Goal: Task Accomplishment & Management: Complete application form

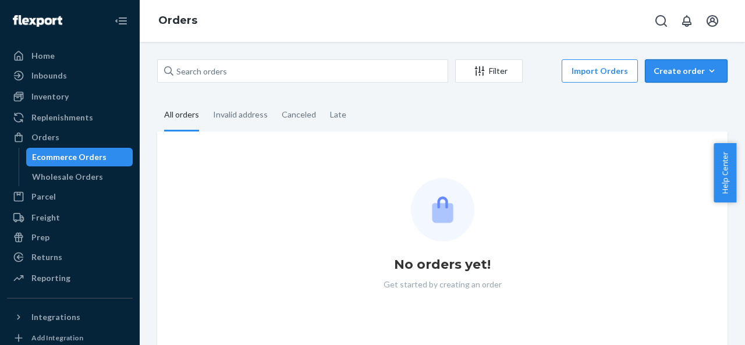
click at [673, 72] on div "Create order" at bounding box center [686, 71] width 65 height 12
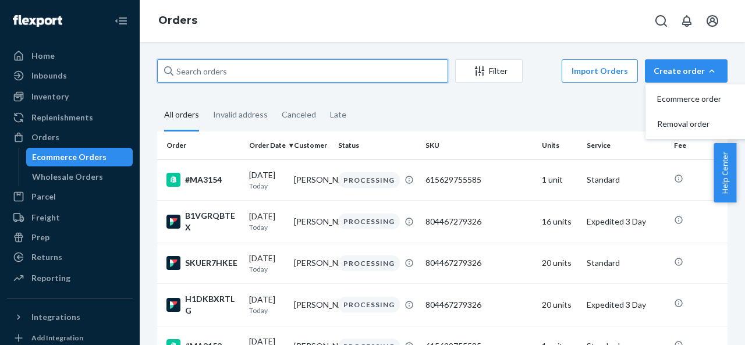
click at [270, 66] on input "text" at bounding box center [302, 70] width 291 height 23
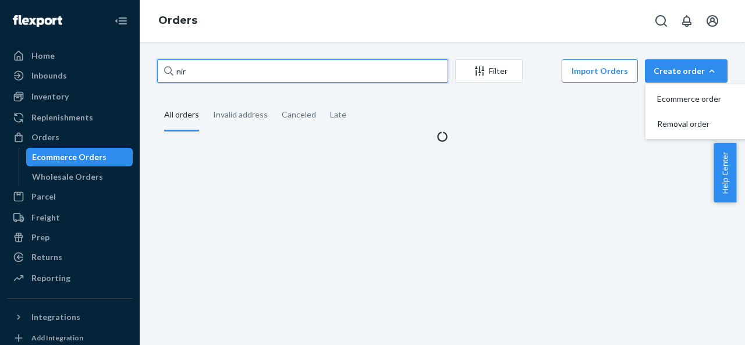
type input "nir"
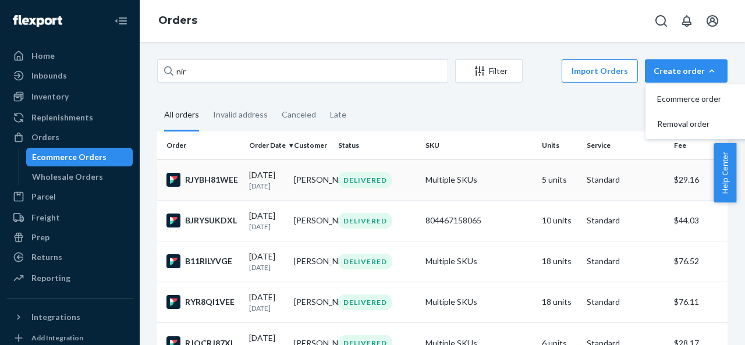
click at [412, 193] on td "DELIVERED" at bounding box center [377, 180] width 87 height 41
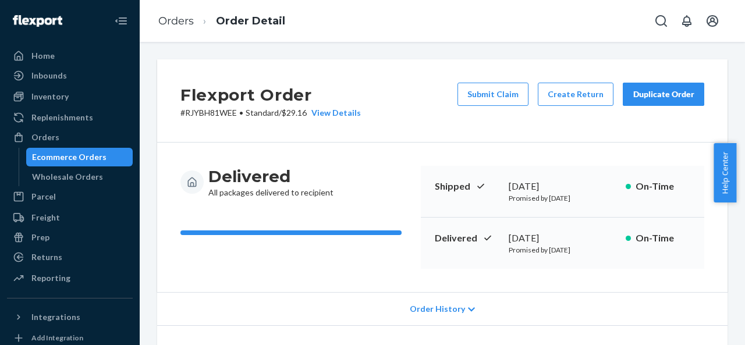
click at [638, 95] on div "Duplicate Order" at bounding box center [664, 95] width 62 height 12
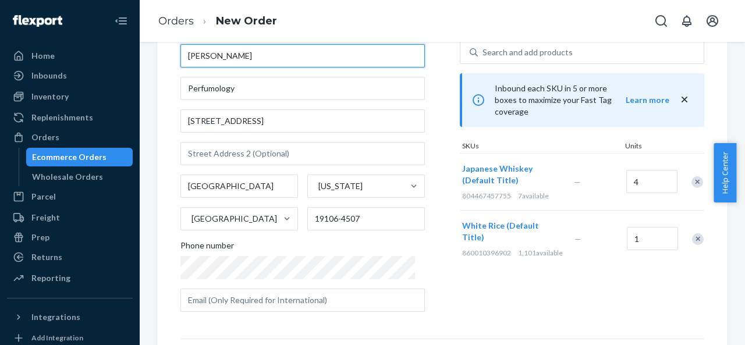
scroll to position [58, 0]
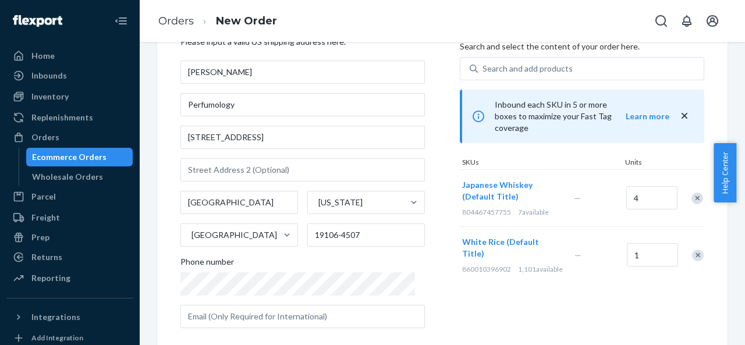
click at [692, 193] on div "Remove Item" at bounding box center [698, 199] width 12 height 12
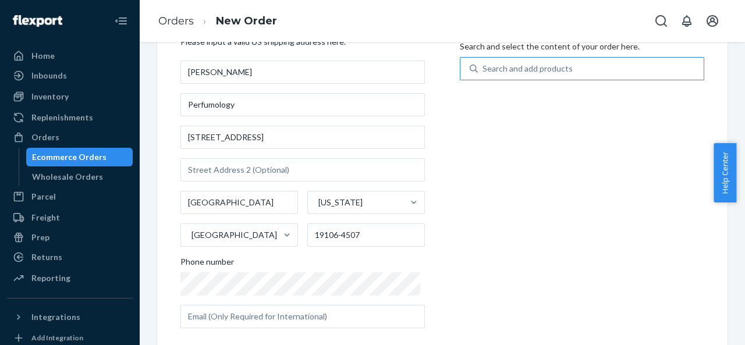
click at [603, 74] on div "Search and add products" at bounding box center [591, 68] width 226 height 21
click at [484, 74] on input "Search and add products" at bounding box center [483, 69] width 1 height 12
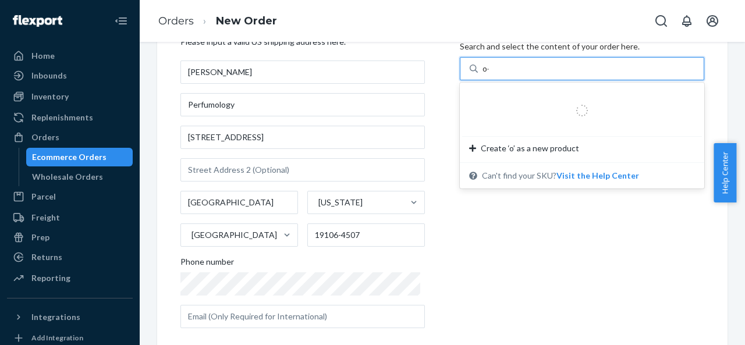
type input "o"
type input "ô"
type input "oo"
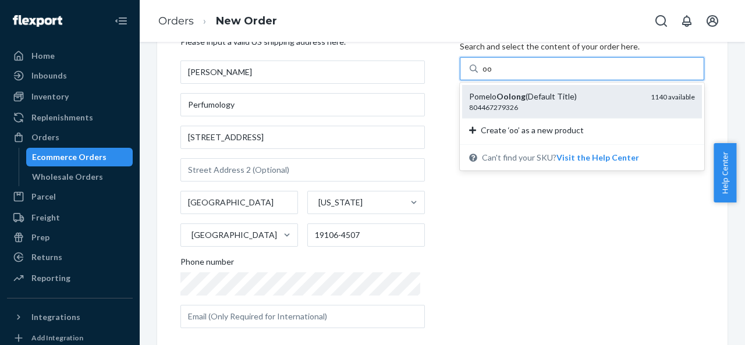
click at [594, 113] on div "Pomelo Oolong (Default Title) 804467279326 1140 available" at bounding box center [582, 101] width 240 height 33
click at [493, 75] on input "oo" at bounding box center [488, 69] width 10 height 12
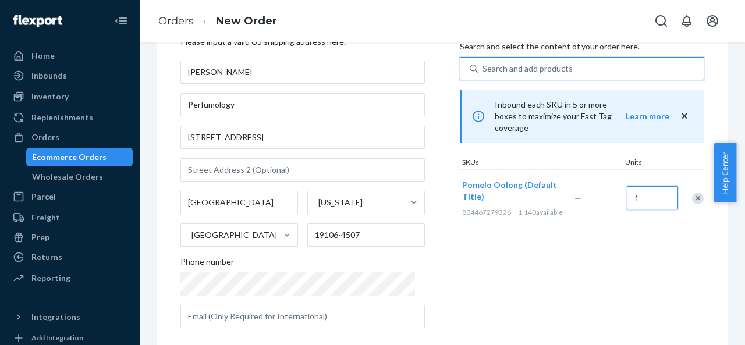
click at [634, 198] on input "1" at bounding box center [652, 197] width 51 height 23
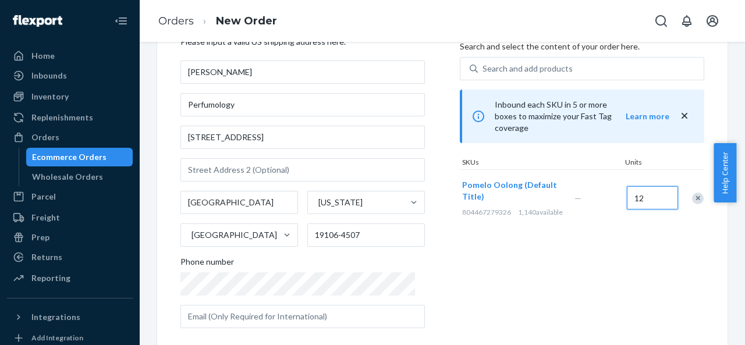
type input "12"
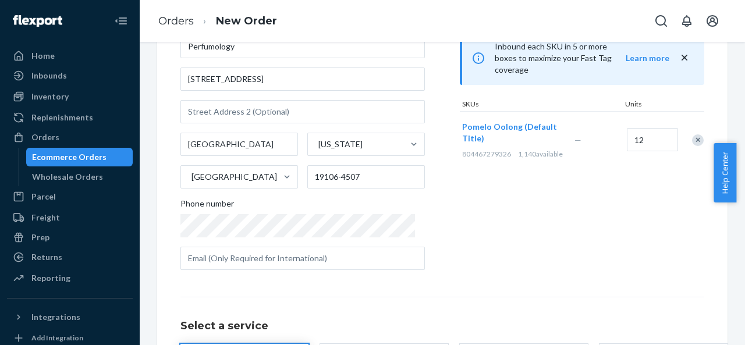
click at [529, 190] on div "Products Search and select the content of your order here. Search and add produ…" at bounding box center [582, 122] width 245 height 313
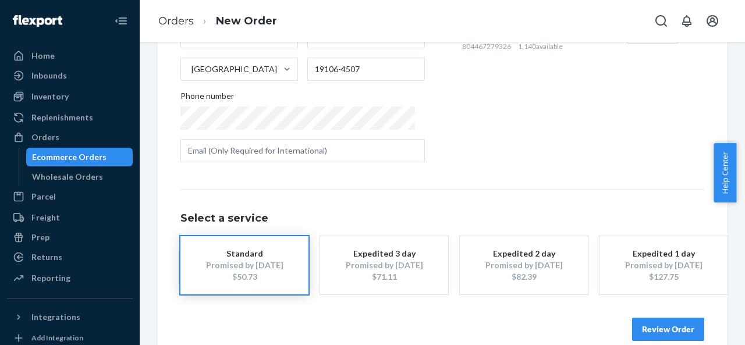
scroll to position [242, 0]
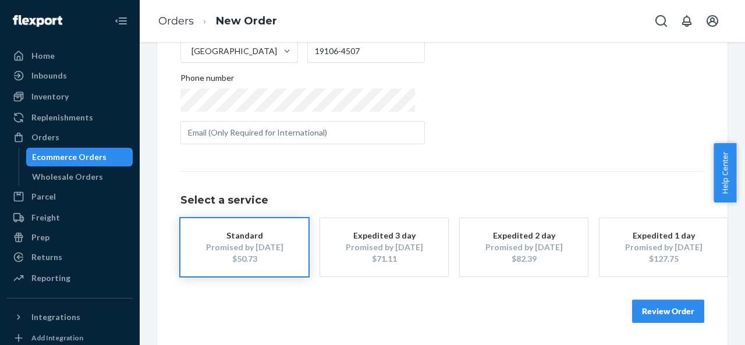
click at [669, 308] on button "Review Order" at bounding box center [668, 311] width 72 height 23
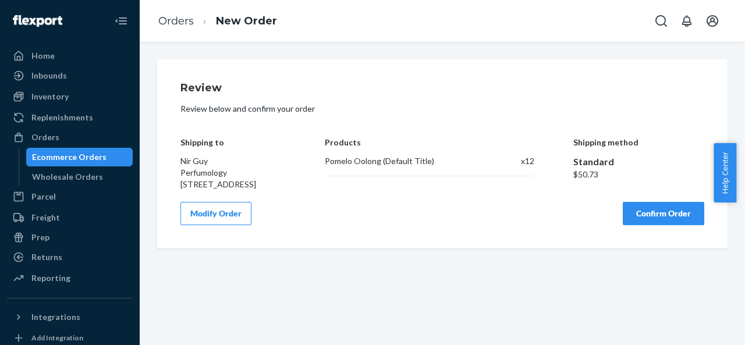
scroll to position [0, 0]
click at [232, 225] on button "Modify Order" at bounding box center [216, 213] width 71 height 23
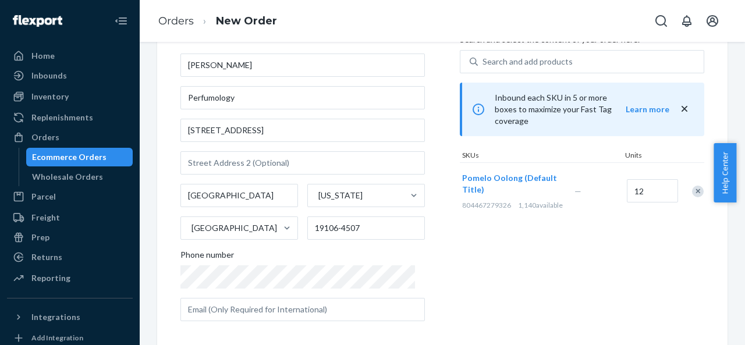
scroll to position [116, 0]
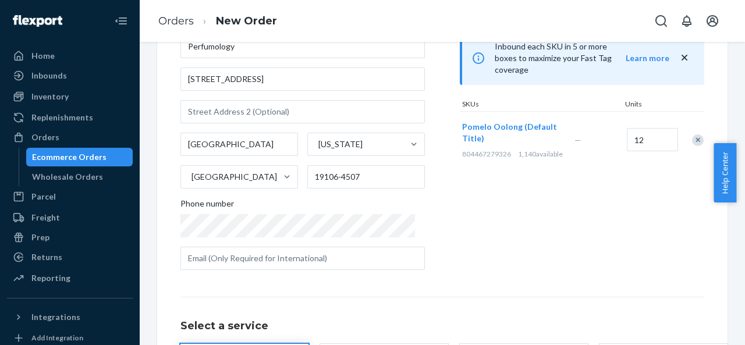
click at [473, 265] on div "Products Search and select the content of your order here. Search and add produ…" at bounding box center [582, 122] width 245 height 313
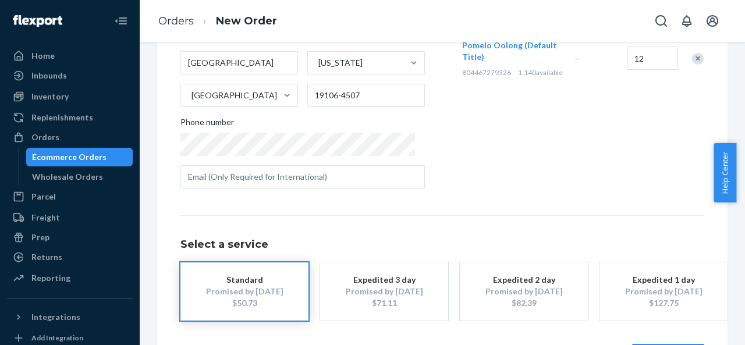
scroll to position [242, 0]
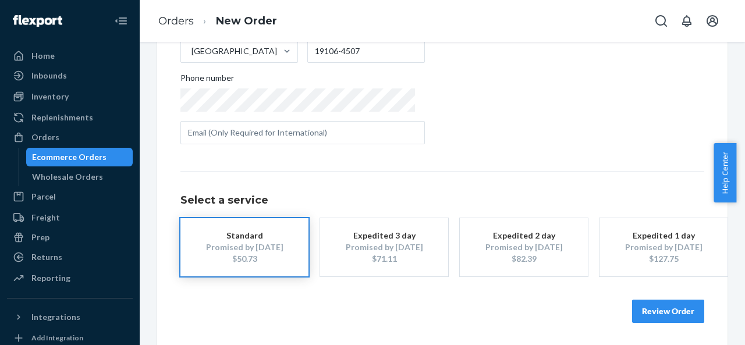
click at [657, 301] on button "Review Order" at bounding box center [668, 311] width 72 height 23
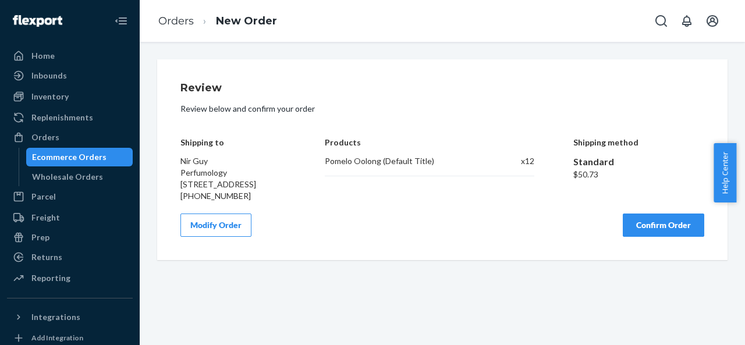
click at [632, 237] on button "Confirm Order" at bounding box center [664, 225] width 82 height 23
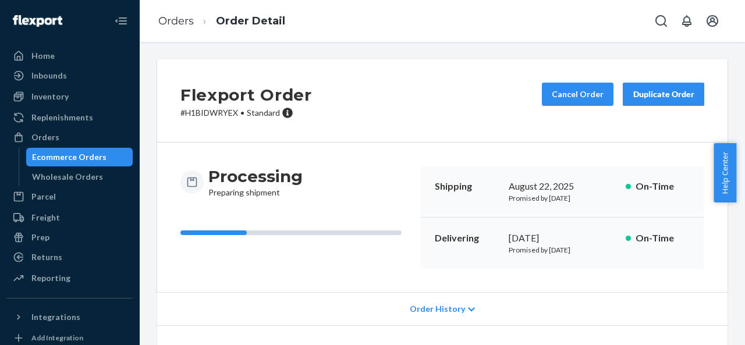
click at [677, 94] on div "Duplicate Order" at bounding box center [664, 95] width 62 height 12
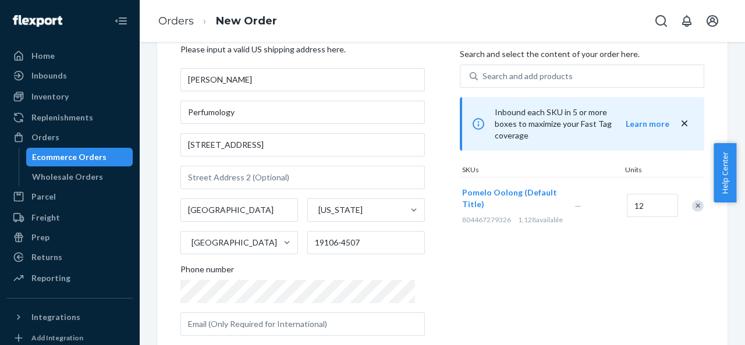
scroll to position [116, 0]
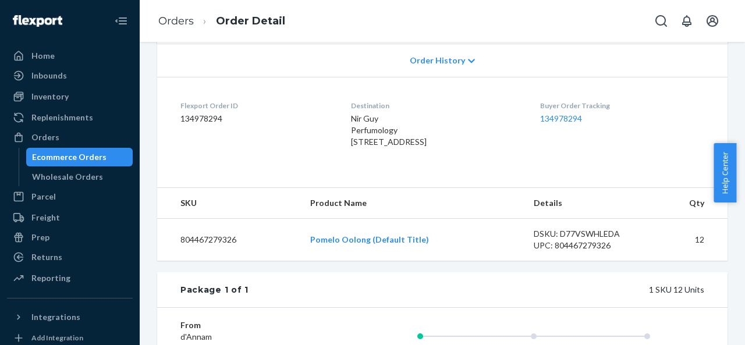
scroll to position [175, 0]
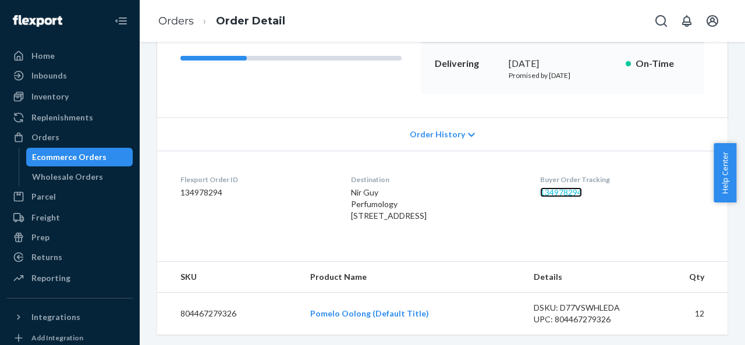
click at [558, 189] on link "134978294" at bounding box center [561, 192] width 42 height 10
drag, startPoint x: 335, startPoint y: 213, endPoint x: 455, endPoint y: 224, distance: 120.5
click at [455, 224] on dl "Flexport Order ID 134978294 Destination Nir Guy Perfumology [STREET_ADDRESS] US…" at bounding box center [442, 200] width 571 height 99
copy span "[STREET_ADDRESS]"
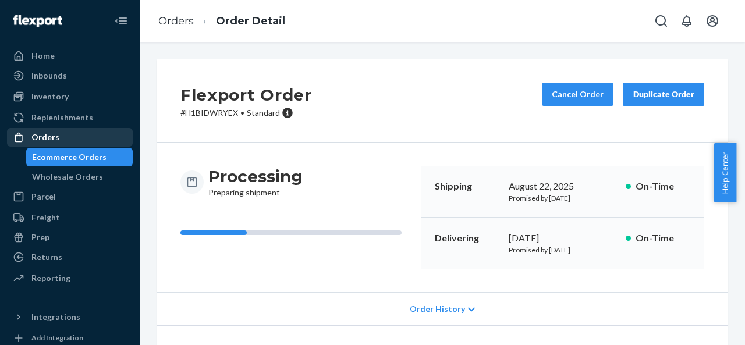
click at [83, 132] on div "Orders" at bounding box center [69, 137] width 123 height 16
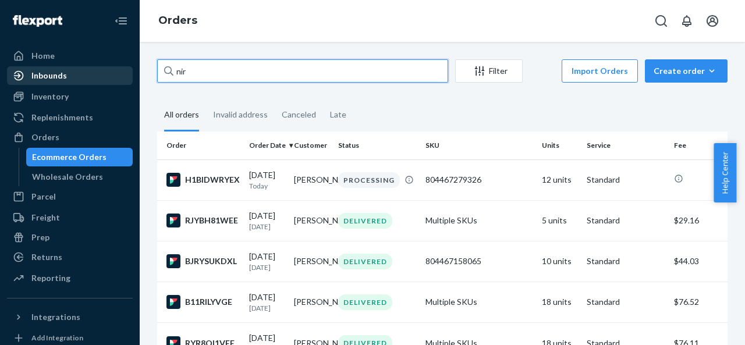
drag, startPoint x: 196, startPoint y: 74, endPoint x: 122, endPoint y: 75, distance: 73.4
click at [122, 75] on div "Home Inbounds Shipping Plans Problems Inventory Products Replenishments Orders …" at bounding box center [372, 172] width 745 height 345
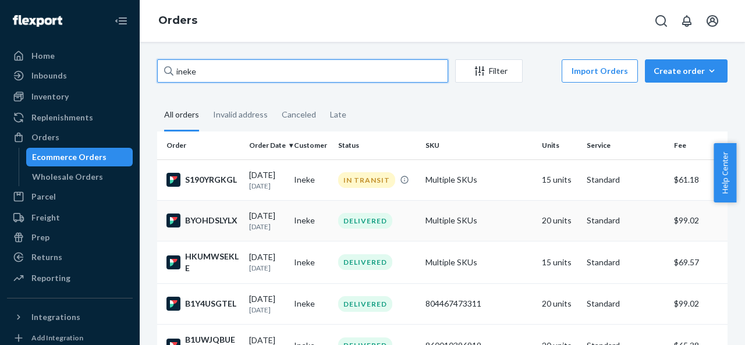
type input "ineke"
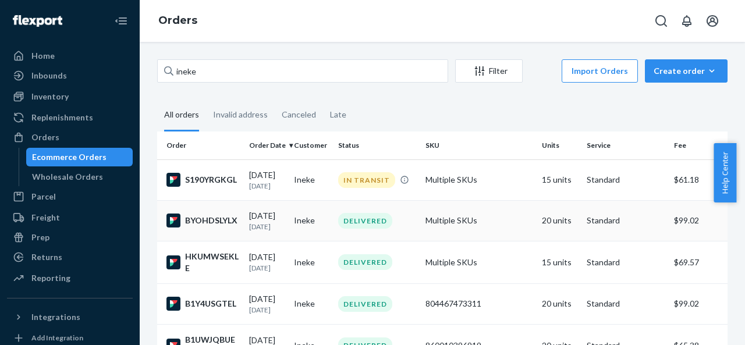
click at [334, 227] on td "DELIVERED" at bounding box center [377, 220] width 87 height 41
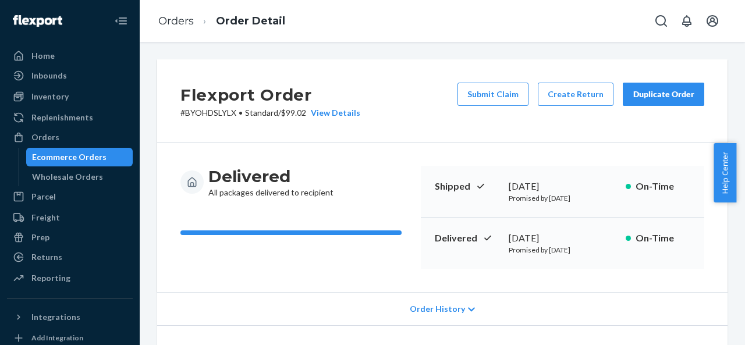
click at [633, 93] on div "Duplicate Order" at bounding box center [664, 95] width 62 height 12
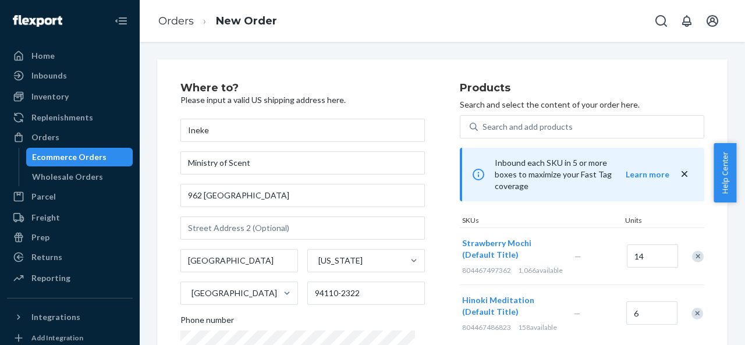
click at [692, 251] on div "Remove Item" at bounding box center [698, 257] width 12 height 12
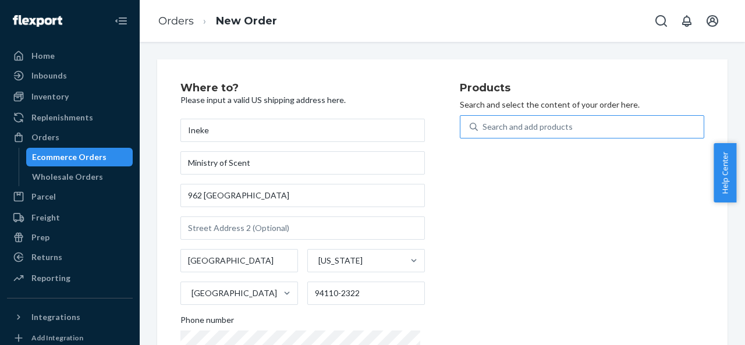
click at [610, 124] on div "Search and add products" at bounding box center [591, 126] width 226 height 21
click at [484, 124] on input "Search and add products" at bounding box center [483, 127] width 1 height 12
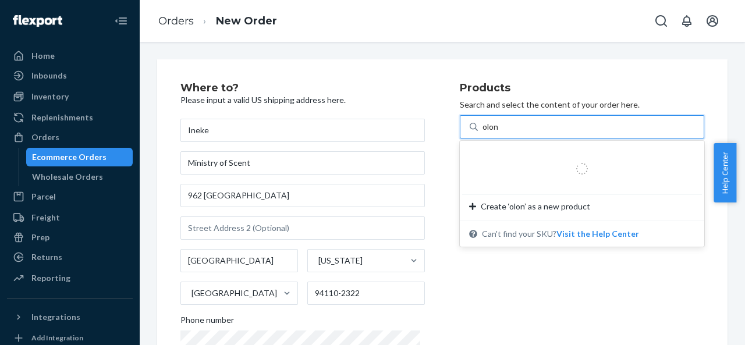
type input "olong"
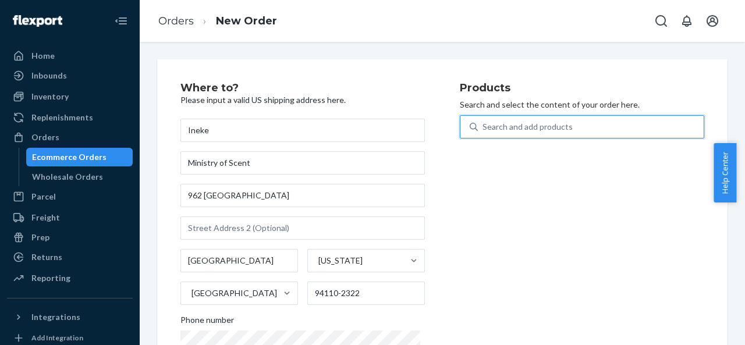
drag, startPoint x: 551, startPoint y: 132, endPoint x: 519, endPoint y: 131, distance: 32.0
click at [519, 131] on div "Search and add products" at bounding box center [591, 126] width 226 height 21
click at [484, 131] on input "0 results available. Select is focused ,type to refine list, press Down to open…" at bounding box center [483, 127] width 1 height 12
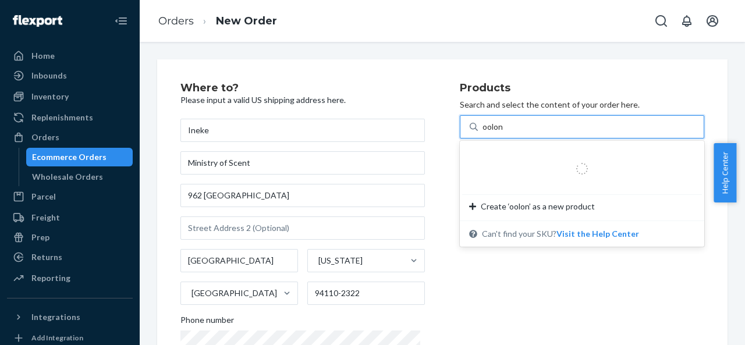
type input "oolong"
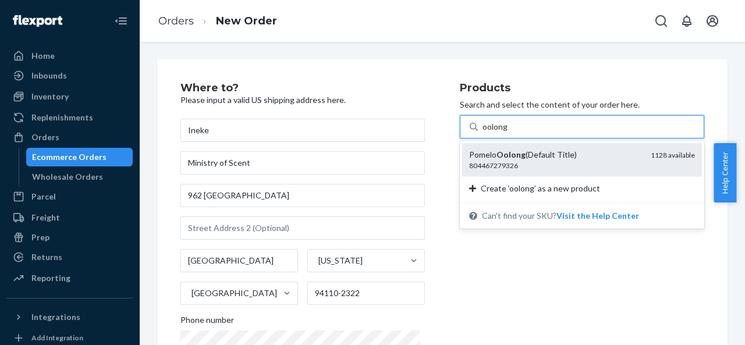
click at [521, 154] on div "Pomelo Oolong (Default Title)" at bounding box center [555, 155] width 172 height 12
click at [508, 133] on input "oolong" at bounding box center [496, 127] width 26 height 12
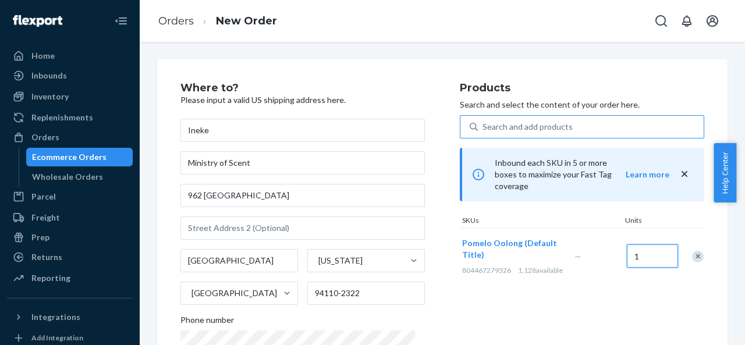
click at [641, 245] on input "1" at bounding box center [652, 256] width 51 height 23
type input "14"
click at [537, 288] on div "Products Search and select the content of your order here. Search and add produ…" at bounding box center [582, 239] width 245 height 313
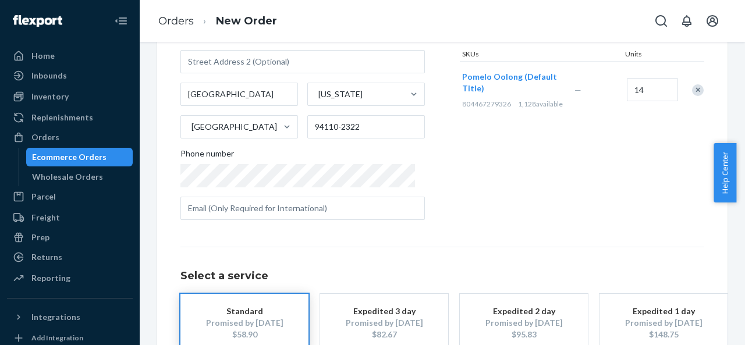
scroll to position [175, 0]
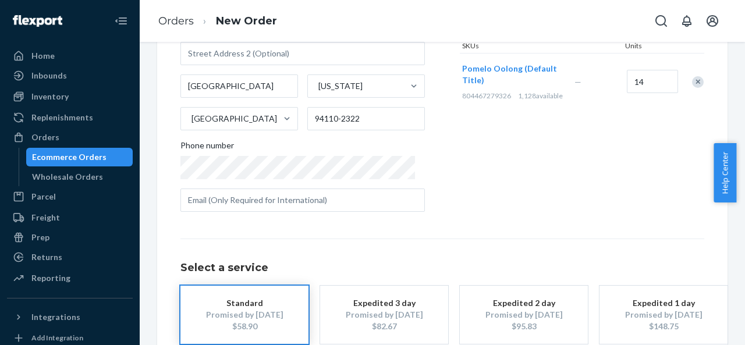
click at [544, 239] on div "Select a service Standard Promised by [DATE] $58.90 Expedited 3 day Promised by…" at bounding box center [443, 291] width 524 height 105
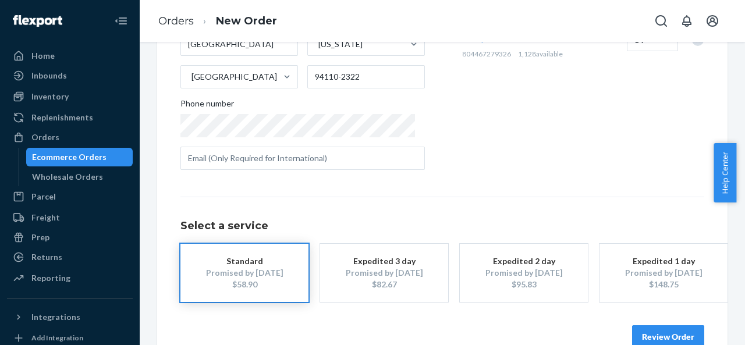
scroll to position [242, 0]
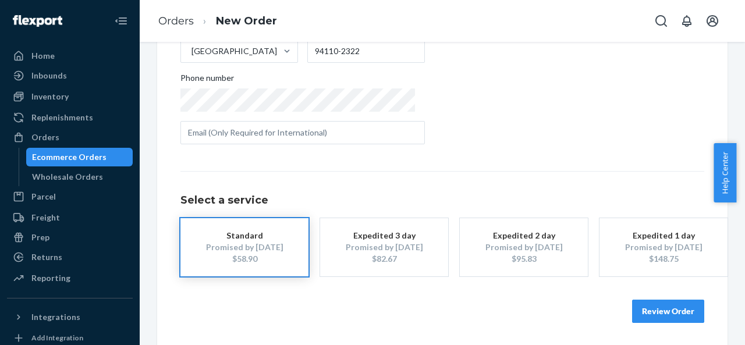
click at [663, 311] on button "Review Order" at bounding box center [668, 311] width 72 height 23
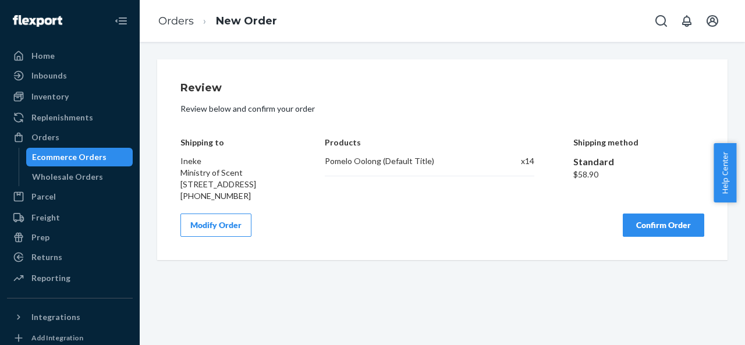
scroll to position [0, 0]
click at [673, 237] on button "Confirm Order" at bounding box center [664, 225] width 82 height 23
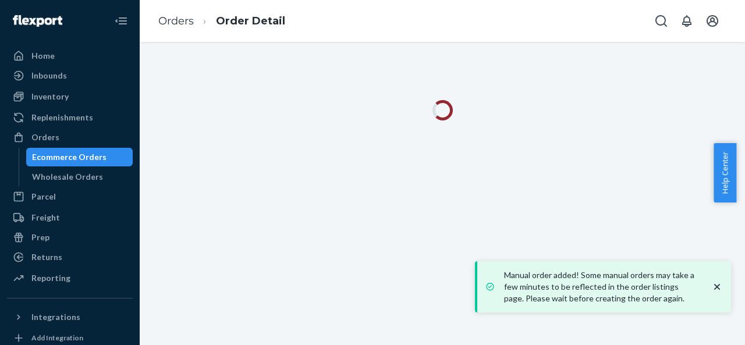
click at [719, 286] on icon "close toast" at bounding box center [717, 287] width 6 height 6
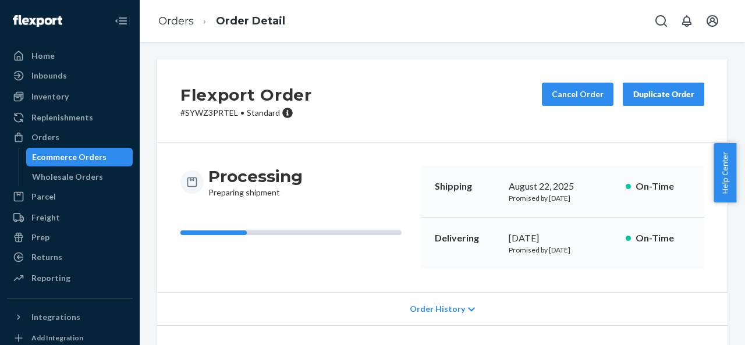
scroll to position [200, 0]
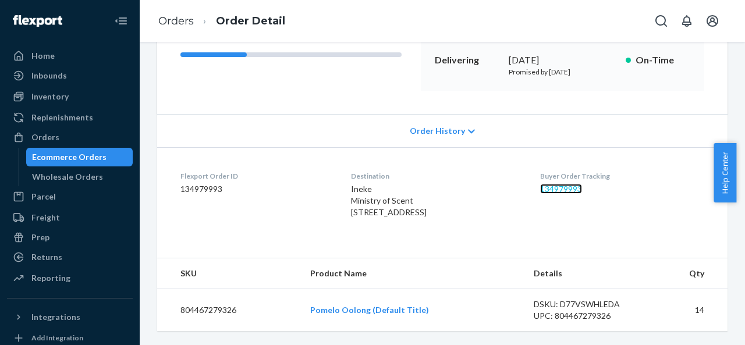
click at [574, 184] on link "134979993" at bounding box center [561, 189] width 42 height 10
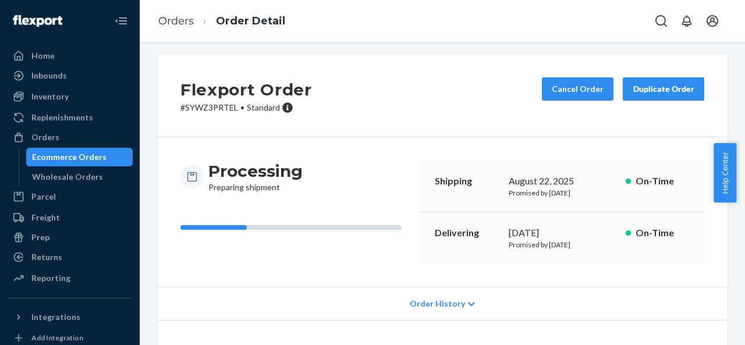
scroll to position [0, 0]
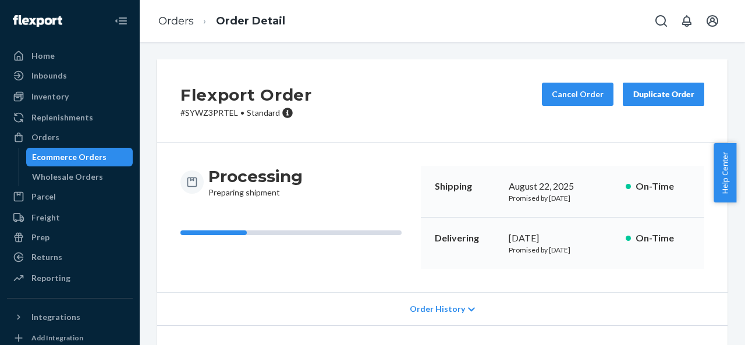
click at [680, 90] on div "Duplicate Order" at bounding box center [664, 95] width 62 height 12
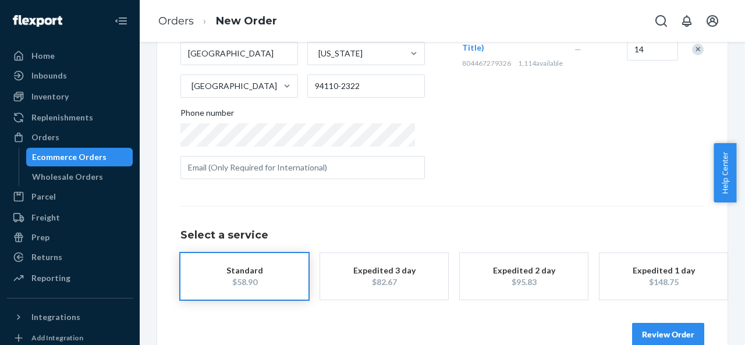
scroll to position [231, 0]
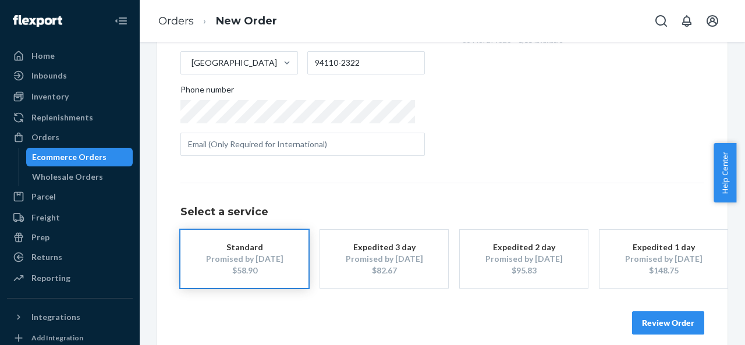
click at [649, 322] on button "Review Order" at bounding box center [668, 323] width 72 height 23
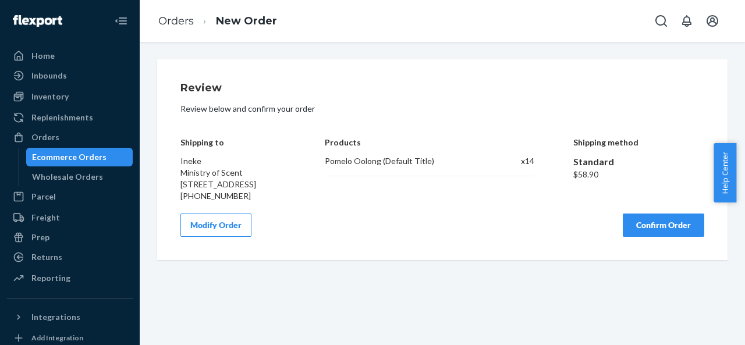
click at [635, 237] on button "Confirm Order" at bounding box center [664, 225] width 82 height 23
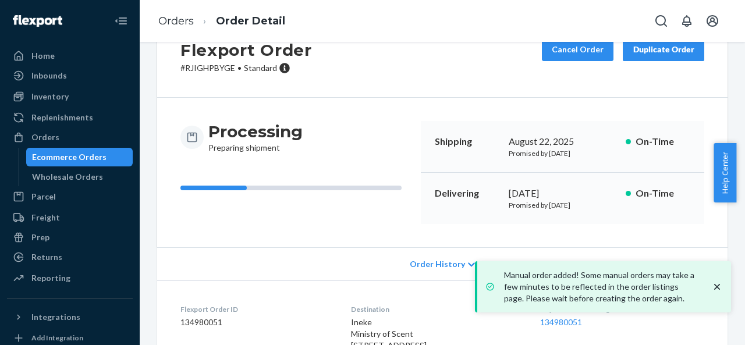
scroll to position [26, 0]
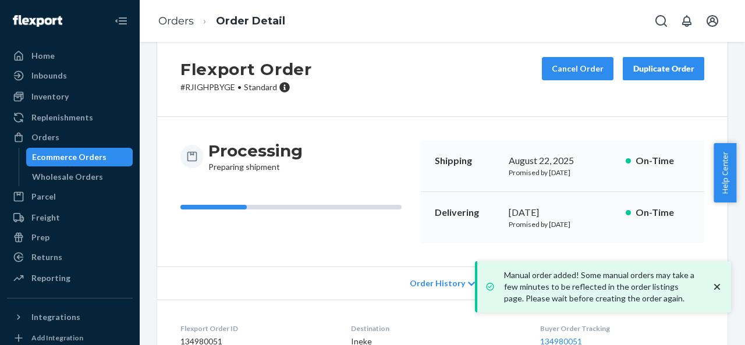
click at [641, 63] on div "Duplicate Order" at bounding box center [664, 69] width 62 height 12
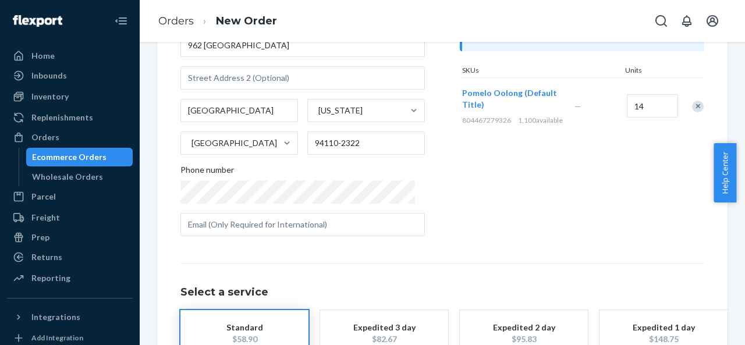
scroll to position [175, 0]
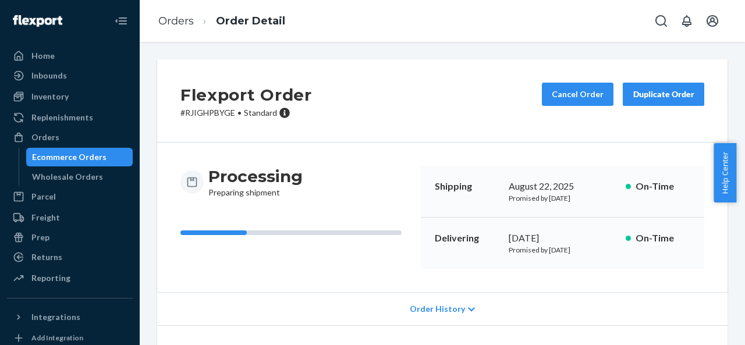
scroll to position [200, 0]
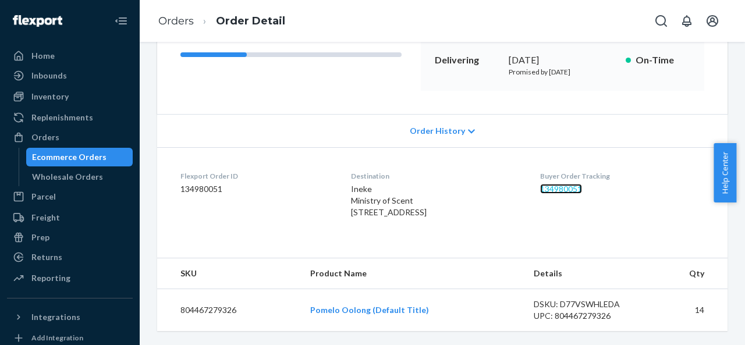
click at [559, 184] on link "134980051" at bounding box center [561, 189] width 42 height 10
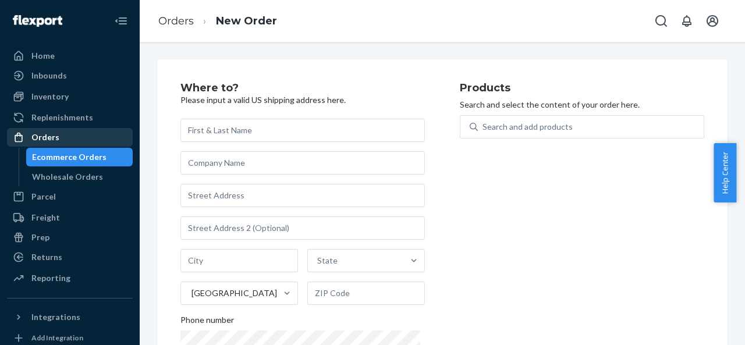
click at [66, 130] on div "Orders" at bounding box center [69, 137] width 123 height 16
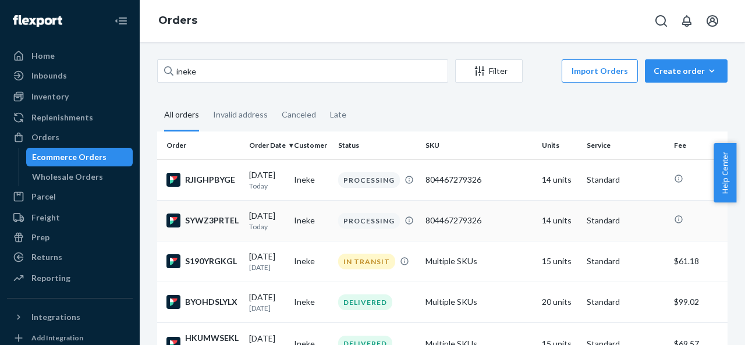
click at [331, 228] on td "Ineke" at bounding box center [311, 220] width 45 height 41
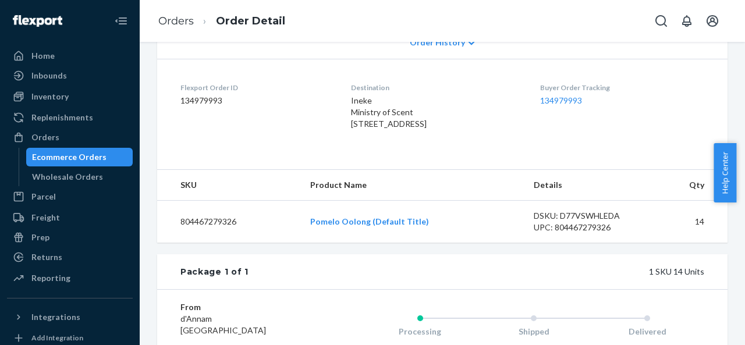
scroll to position [248, 0]
